Goal: Task Accomplishment & Management: Manage account settings

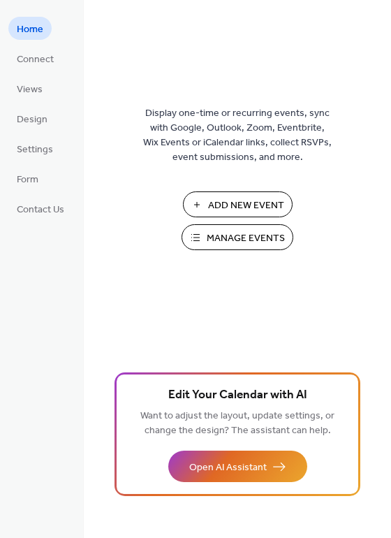
click at [256, 236] on span "Manage Events" at bounding box center [246, 238] width 78 height 15
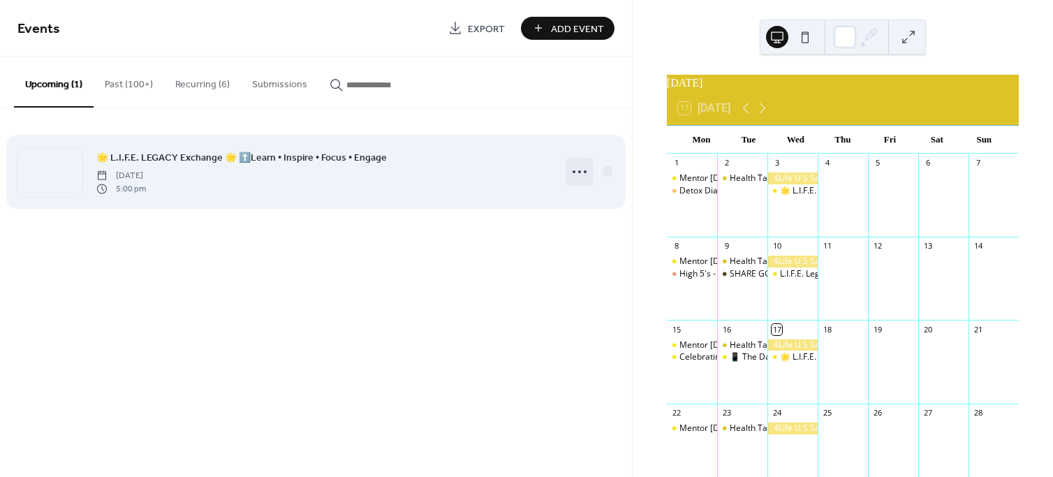
click at [571, 166] on icon at bounding box center [580, 172] width 22 height 22
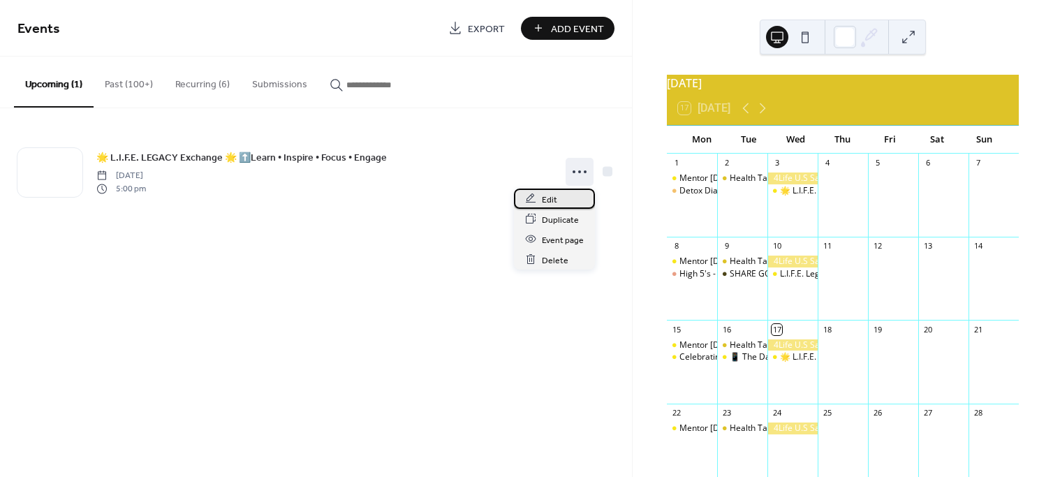
click at [564, 191] on div "Edit" at bounding box center [554, 199] width 81 height 20
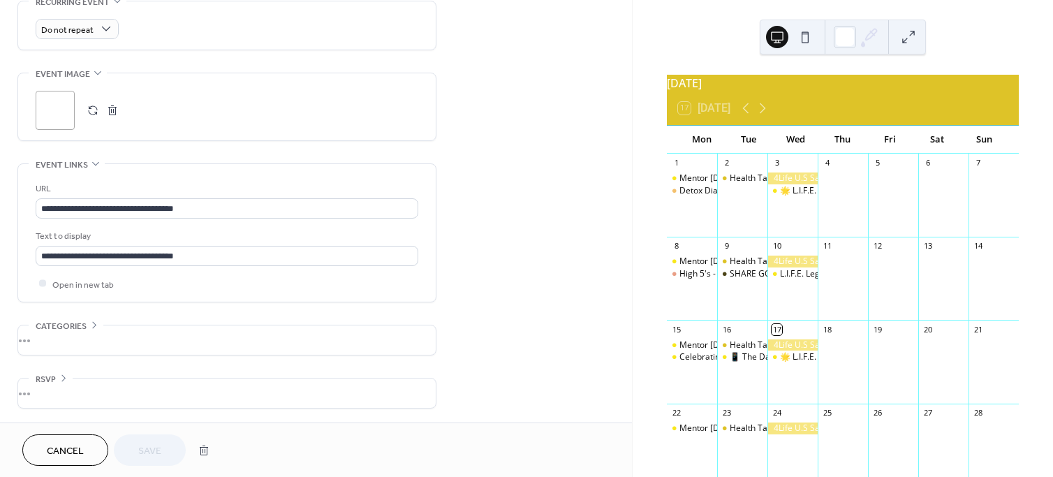
scroll to position [592, 0]
